Goal: Information Seeking & Learning: Find specific fact

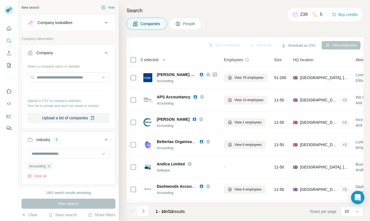
scroll to position [26, 0]
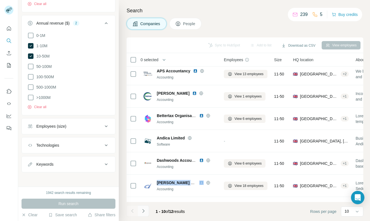
click at [143, 208] on button "Navigate to next page" at bounding box center [143, 210] width 11 height 11
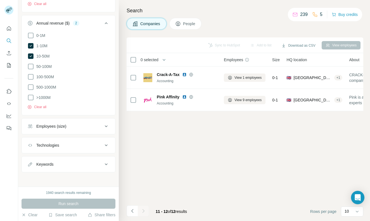
scroll to position [0, 0]
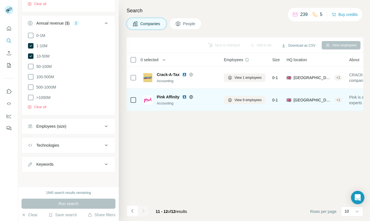
click at [161, 98] on span "Pink Affinity" at bounding box center [168, 97] width 23 height 6
copy span "Pink Affinity"
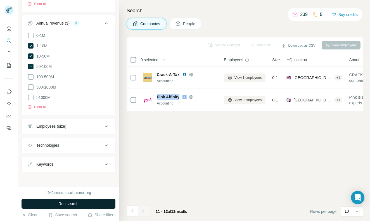
click at [72, 204] on span "Run search" at bounding box center [68, 204] width 20 height 6
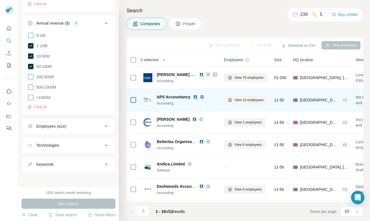
click at [173, 97] on span "APS Accountancy" at bounding box center [174, 97] width 34 height 6
copy span "APS Accountancy"
